Goal: Transaction & Acquisition: Purchase product/service

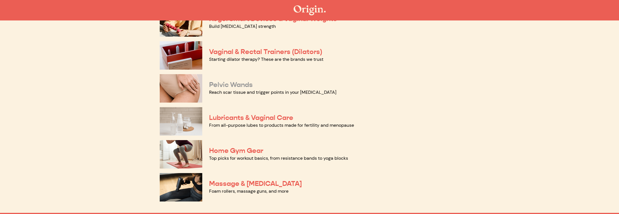
scroll to position [207, 0]
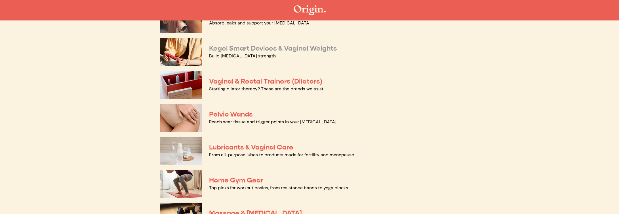
click at [232, 48] on link "Kegel Smart Devices & Vaginal Weights" at bounding box center [273, 48] width 128 height 9
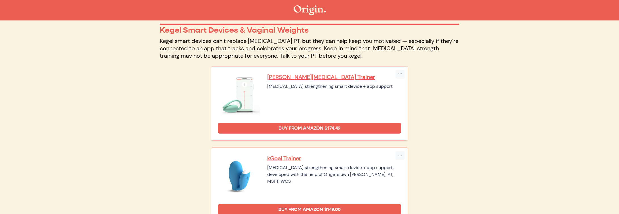
scroll to position [31, 0]
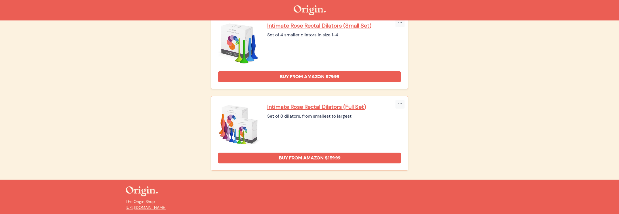
scroll to position [747, 0]
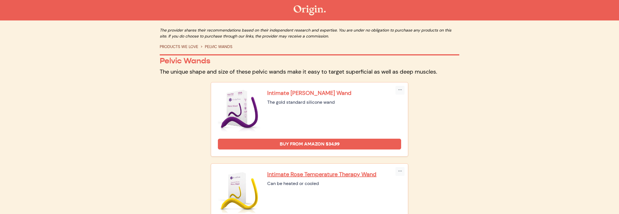
click at [318, 94] on p "Intimate Rose Pelvic Wand" at bounding box center [334, 92] width 134 height 7
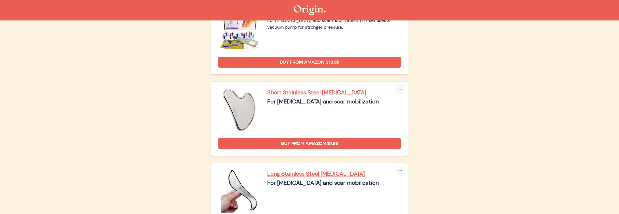
scroll to position [812, 0]
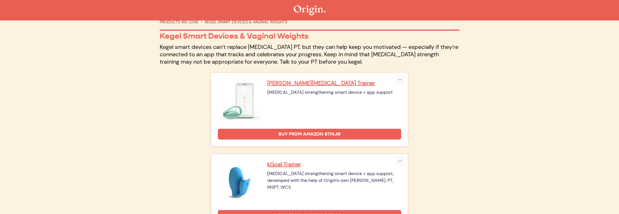
scroll to position [98, 0]
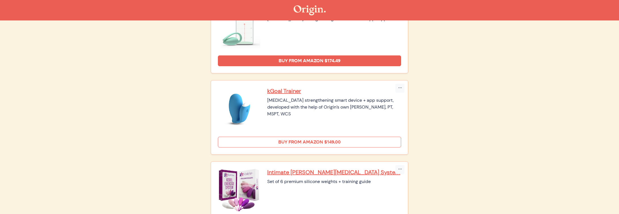
click at [305, 139] on link "Buy from Amazon $149.00" at bounding box center [309, 141] width 183 height 11
